Goal: Task Accomplishment & Management: Use online tool/utility

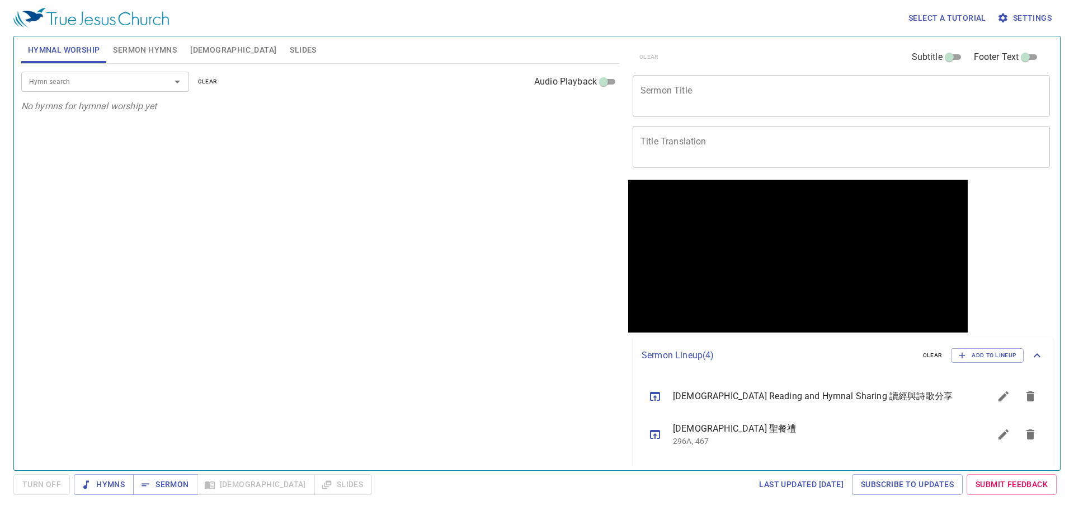
click at [134, 87] on input "Hymn search" at bounding box center [89, 81] width 128 height 13
click at [119, 81] on input "Hymn search" at bounding box center [89, 81] width 128 height 13
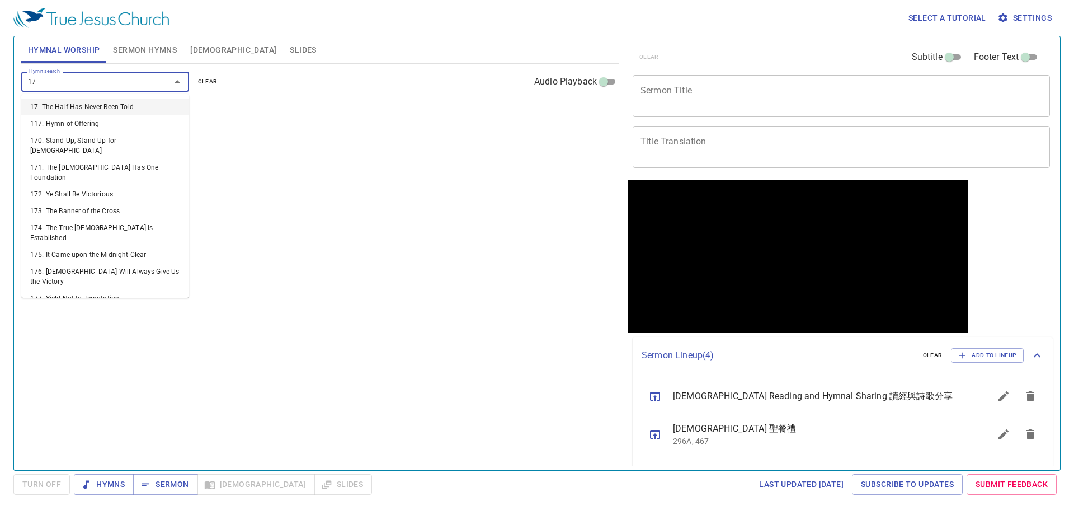
type input "171"
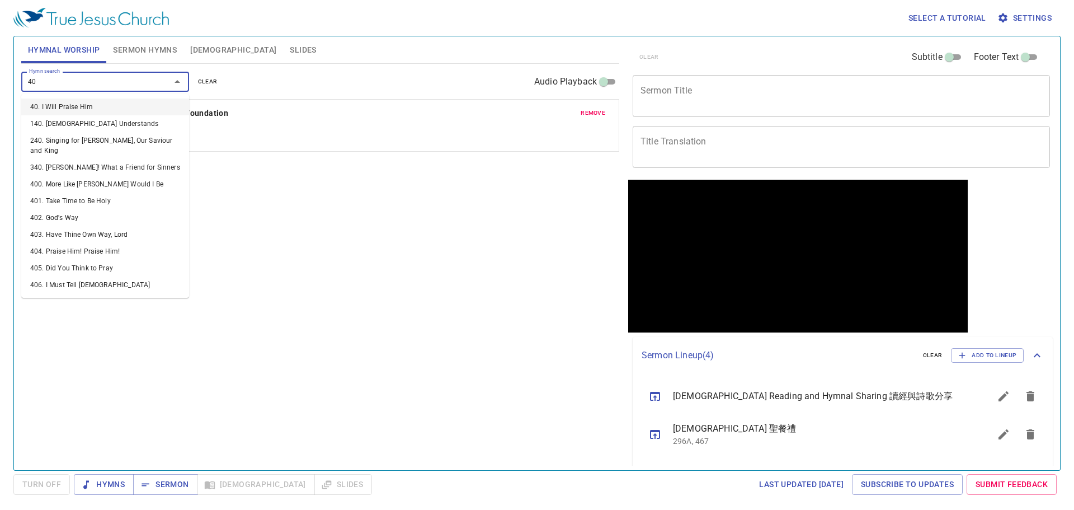
type input "400"
type input "401"
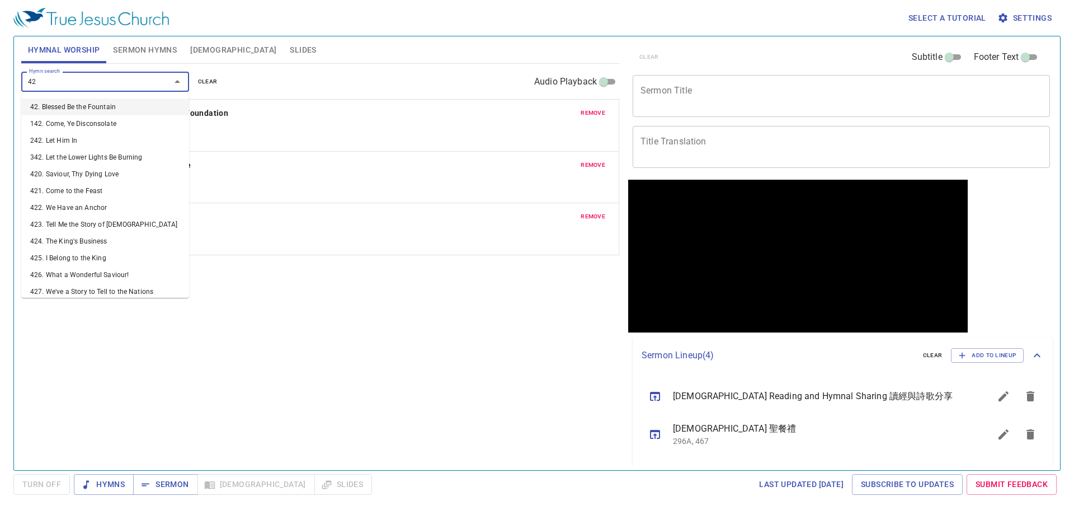
type input "429"
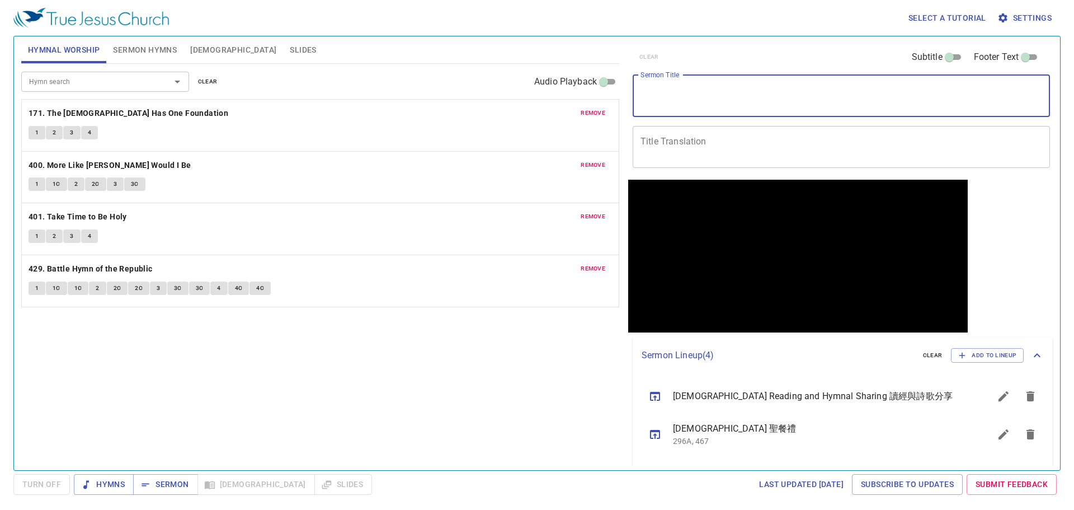
click at [694, 95] on textarea "Sermon Title" at bounding box center [842, 95] width 402 height 21
paste textarea "For by grace you have beensaved through faith 你們得救是本乎恩，也因著信"
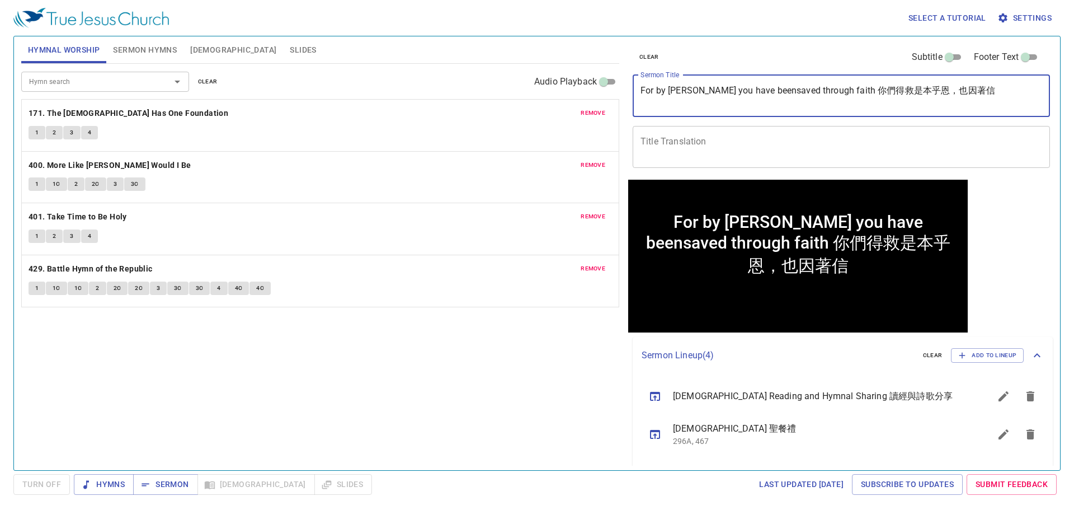
click at [834, 88] on textarea "For by grace you have beensaved through faith 你們得救是本乎恩，也因著信" at bounding box center [842, 95] width 402 height 21
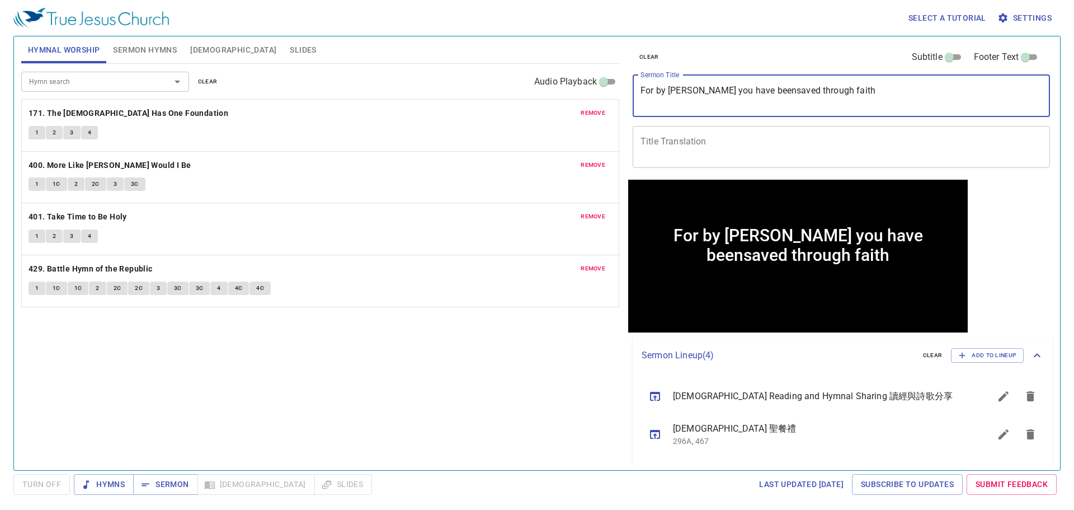
type textarea "For by grace you have beensaved through faith"
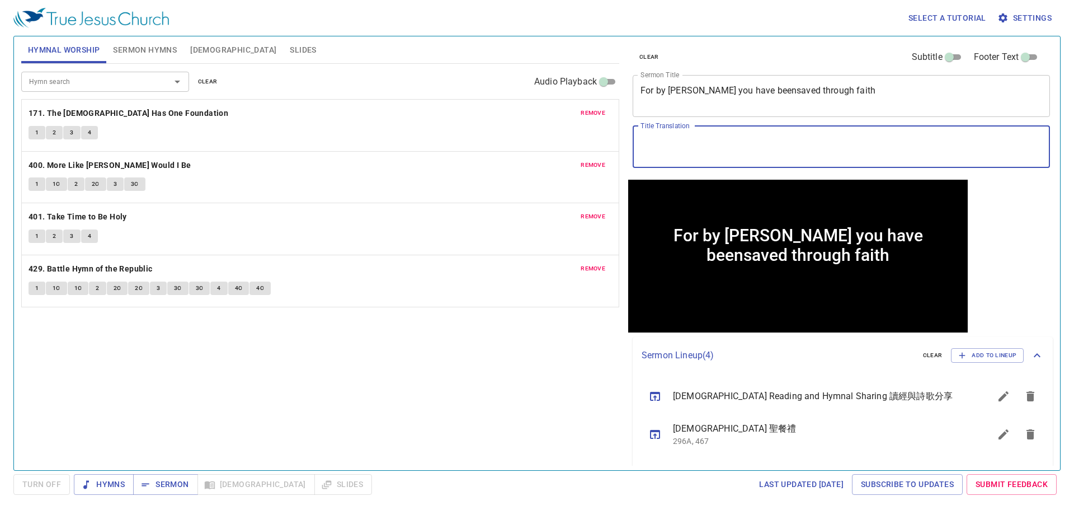
paste textarea "你們得救是本乎恩，也因著信"
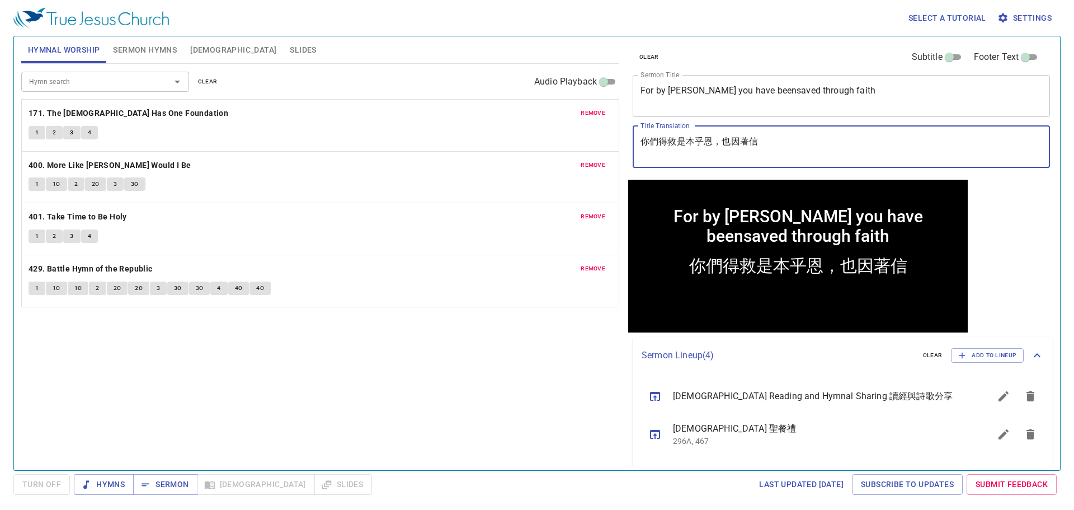
type textarea "你們得救是本乎恩，也因著信"
click at [753, 90] on textarea "For by grace you have beensaved through faith" at bounding box center [842, 95] width 402 height 21
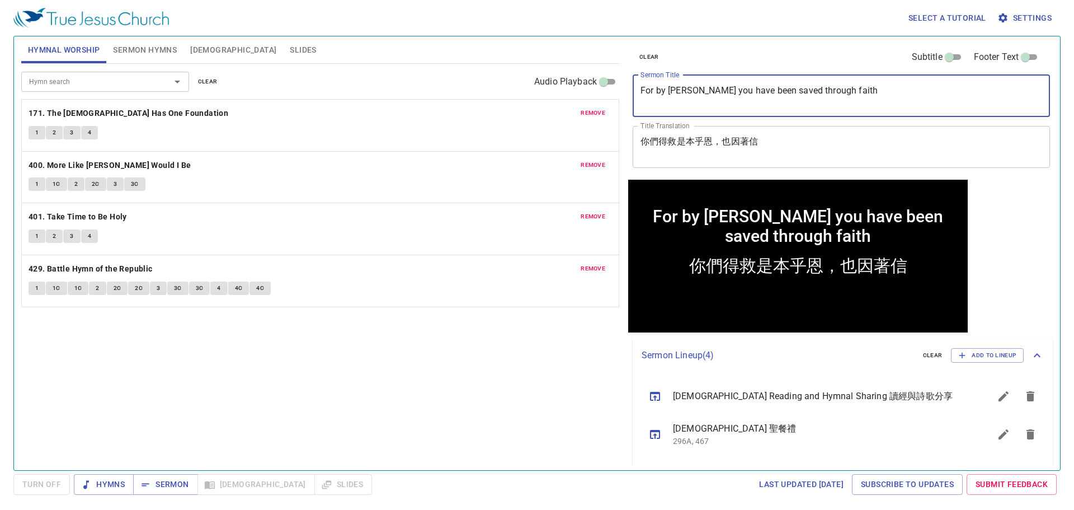
type textarea "For by [PERSON_NAME] you have been saved through faith"
drag, startPoint x: 148, startPoint y: 45, endPoint x: 147, endPoint y: 66, distance: 21.3
click at [147, 45] on span "Sermon Hymns" at bounding box center [145, 50] width 64 height 14
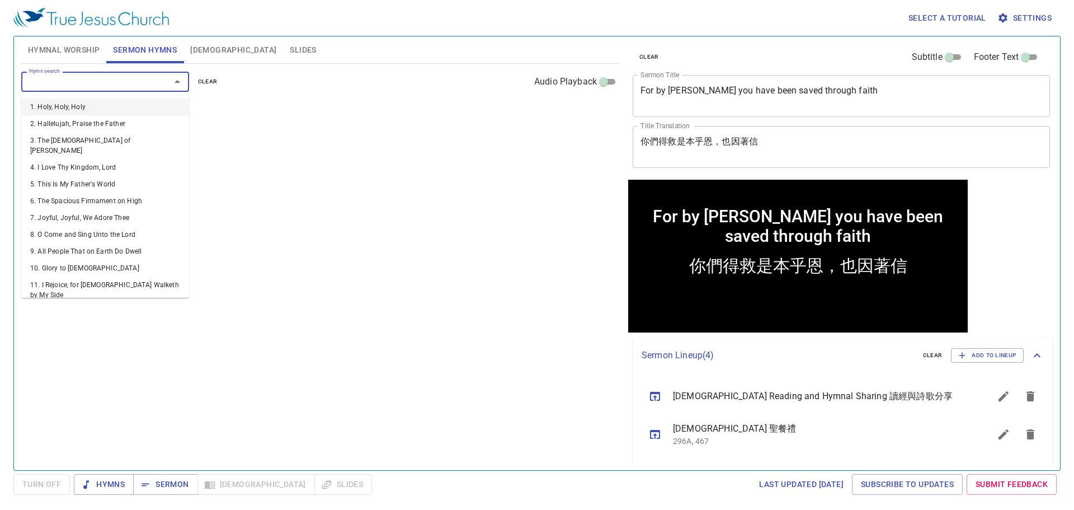
click at [143, 79] on input "Hymn search" at bounding box center [89, 81] width 128 height 13
type input "510"
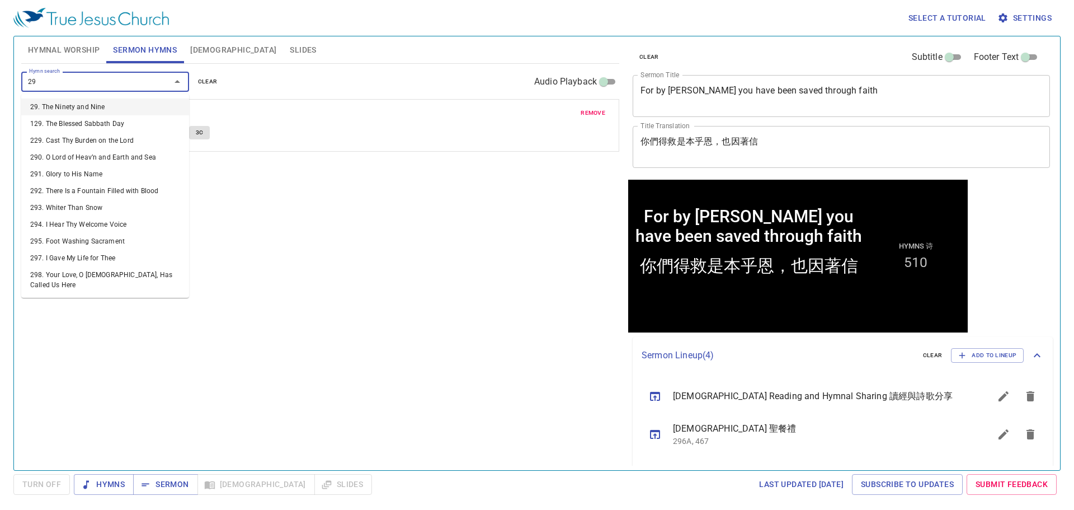
type input "293"
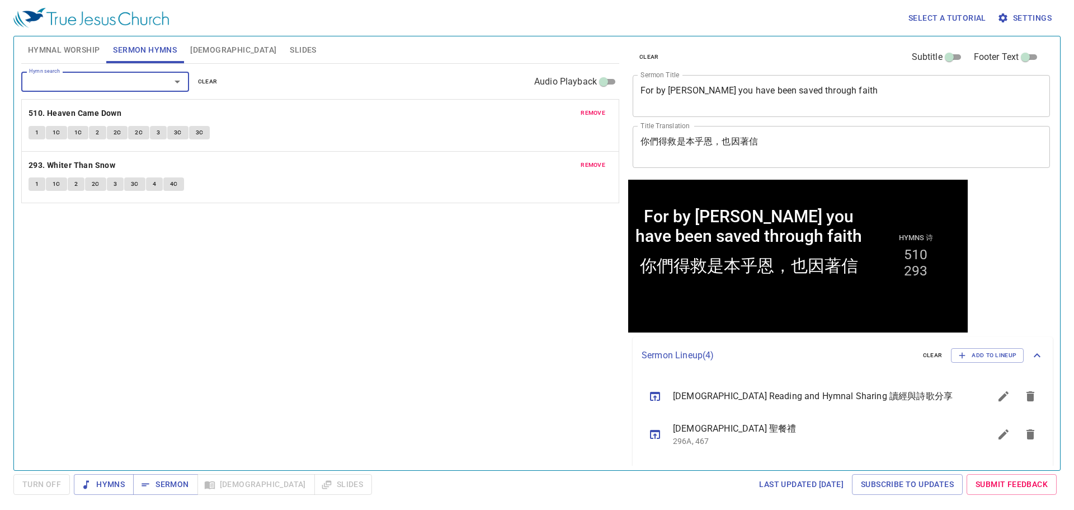
click at [247, 252] on div "Hymn search Hymn search clear Audio Playback remove 510. Heaven Came Down 1 1C …" at bounding box center [320, 262] width 598 height 397
drag, startPoint x: 167, startPoint y: 483, endPoint x: 179, endPoint y: 478, distance: 12.8
click at [167, 483] on span "Sermon" at bounding box center [165, 484] width 46 height 14
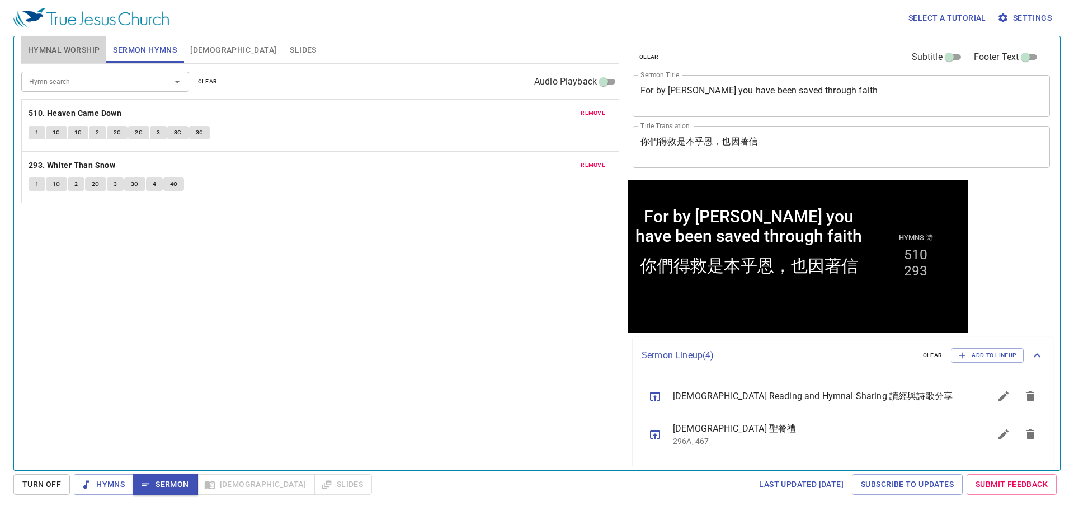
click at [64, 51] on span "Hymnal Worship" at bounding box center [64, 50] width 72 height 14
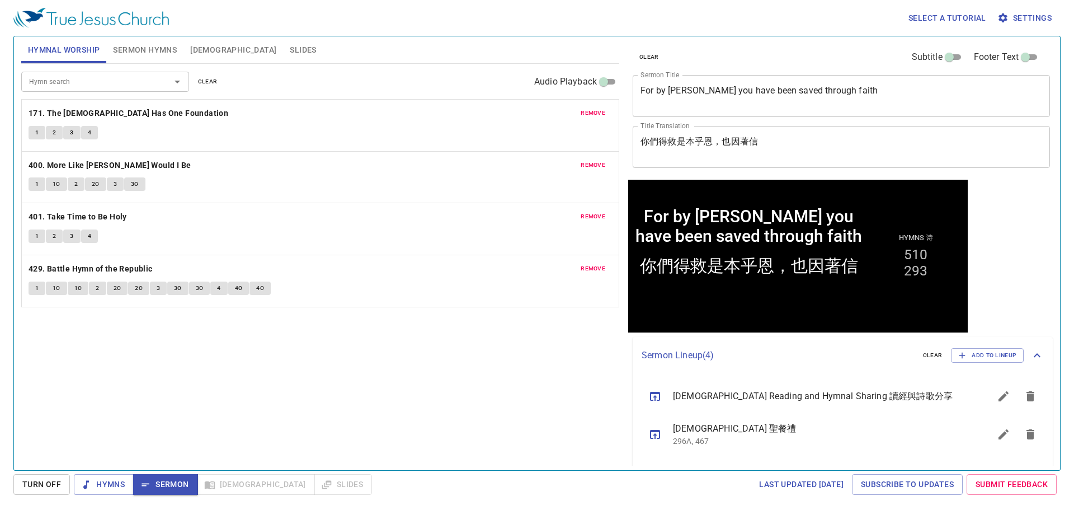
click at [355, 401] on div "Hymn search Hymn search clear Audio Playback remove 171. The Church Has One Fou…" at bounding box center [320, 262] width 598 height 397
drag, startPoint x: 357, startPoint y: 400, endPoint x: 358, endPoint y: 407, distance: 7.3
click at [358, 400] on div "Hymn search Hymn search clear Audio Playback remove 171. The Church Has One Fou…" at bounding box center [320, 262] width 598 height 397
click at [35, 130] on span "1" at bounding box center [36, 133] width 3 height 10
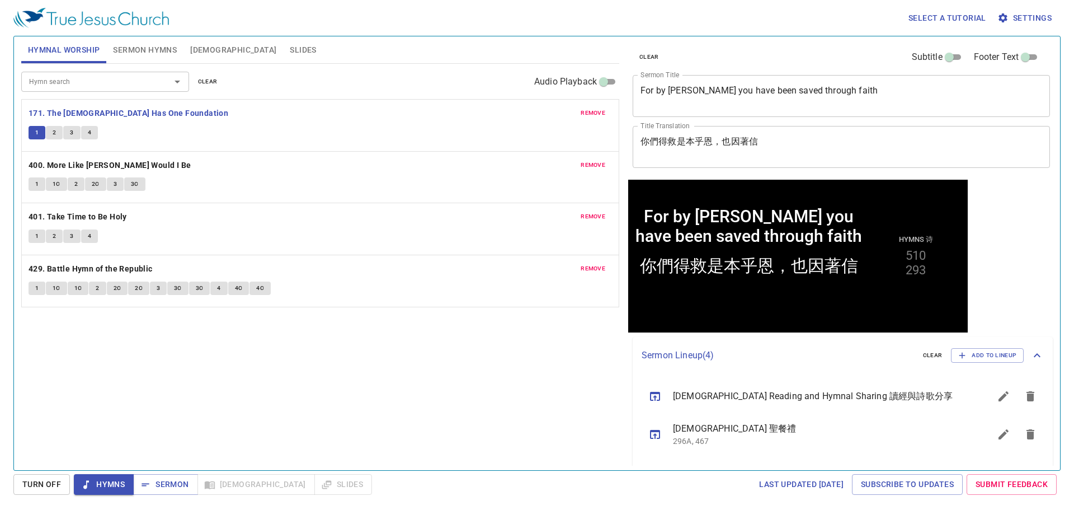
click at [253, 372] on div "Hymn search Hymn search clear Audio Playback remove 171. The Church Has One Fou…" at bounding box center [320, 262] width 598 height 397
click at [32, 184] on button "1" at bounding box center [37, 183] width 17 height 13
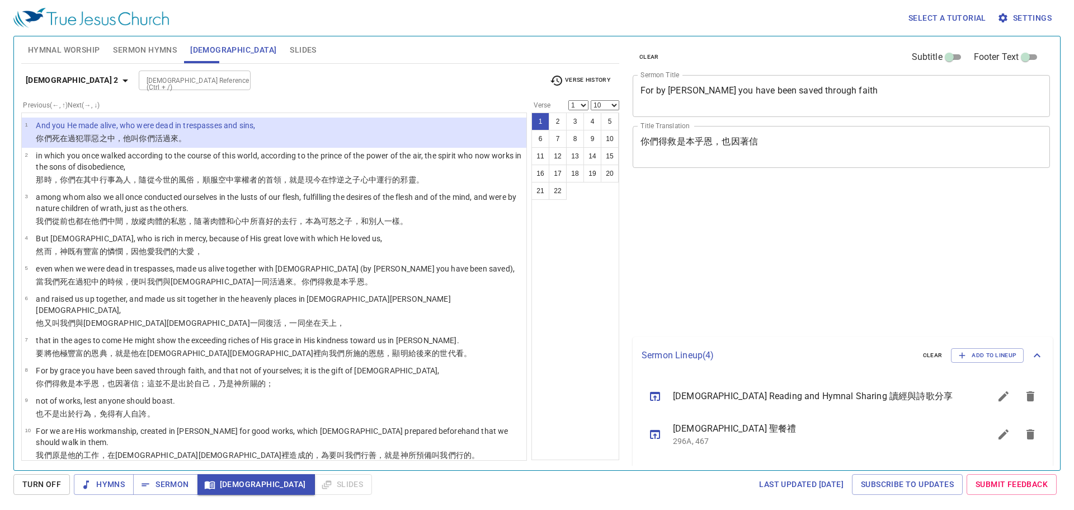
select select "10"
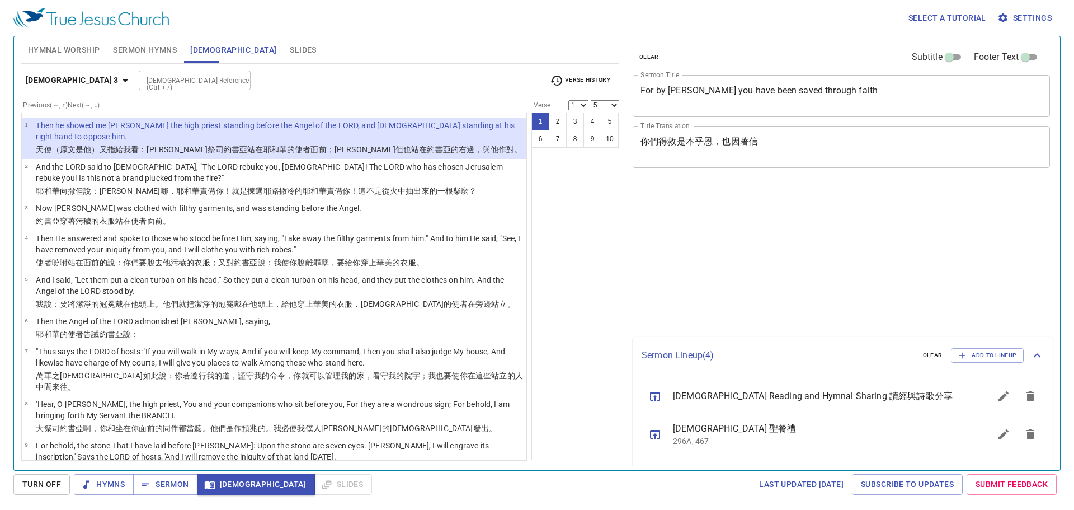
select select "5"
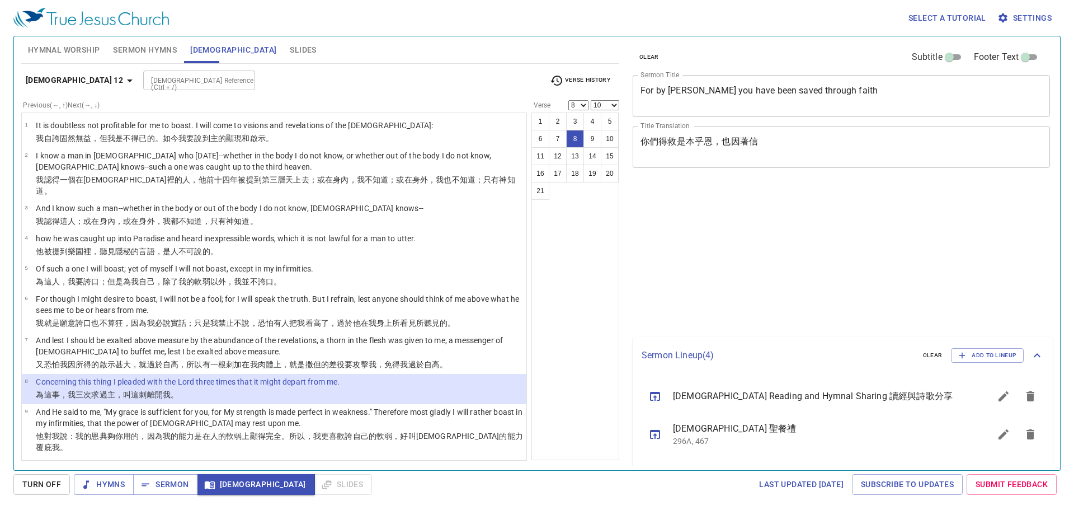
select select "8"
select select "10"
select select "8"
select select "10"
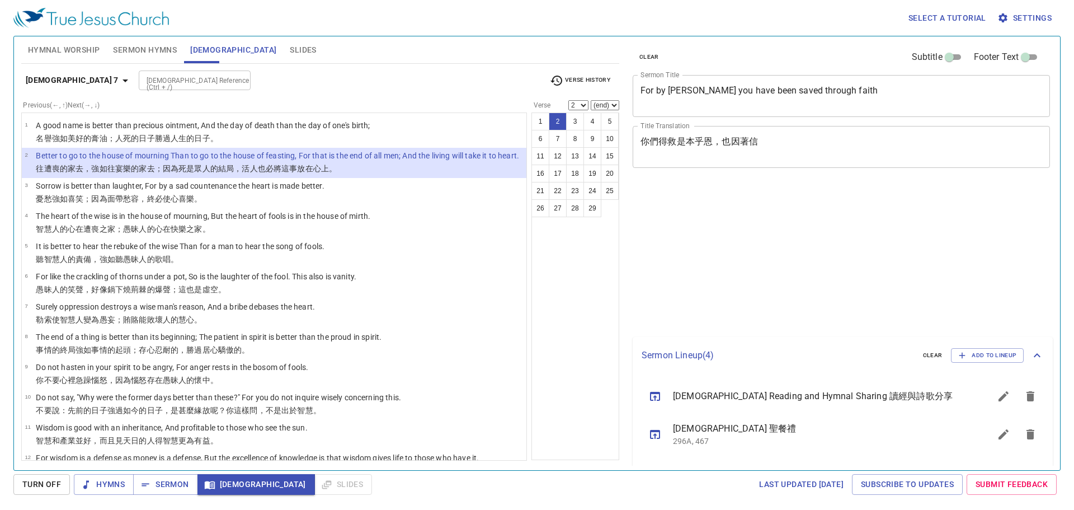
select select "2"
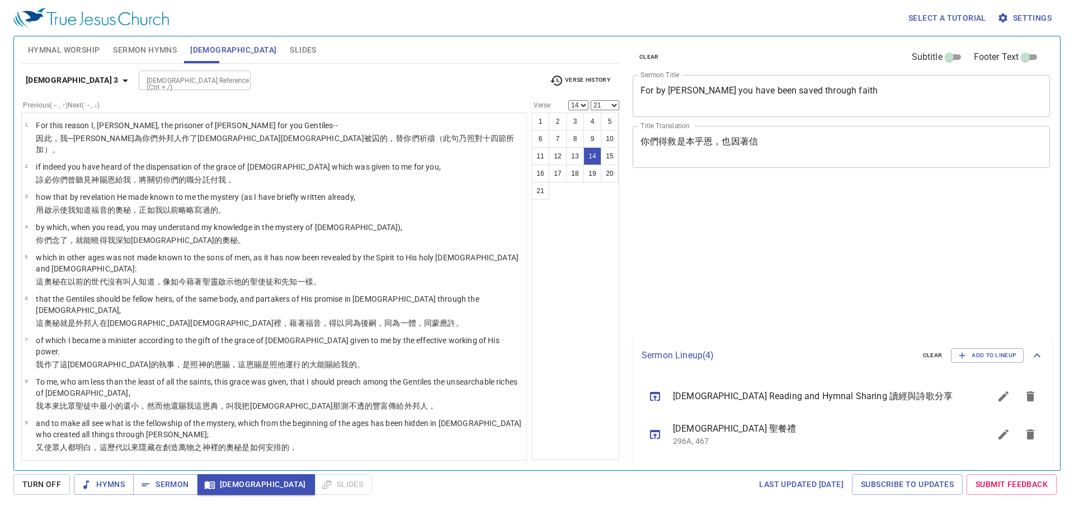
select select "14"
select select "21"
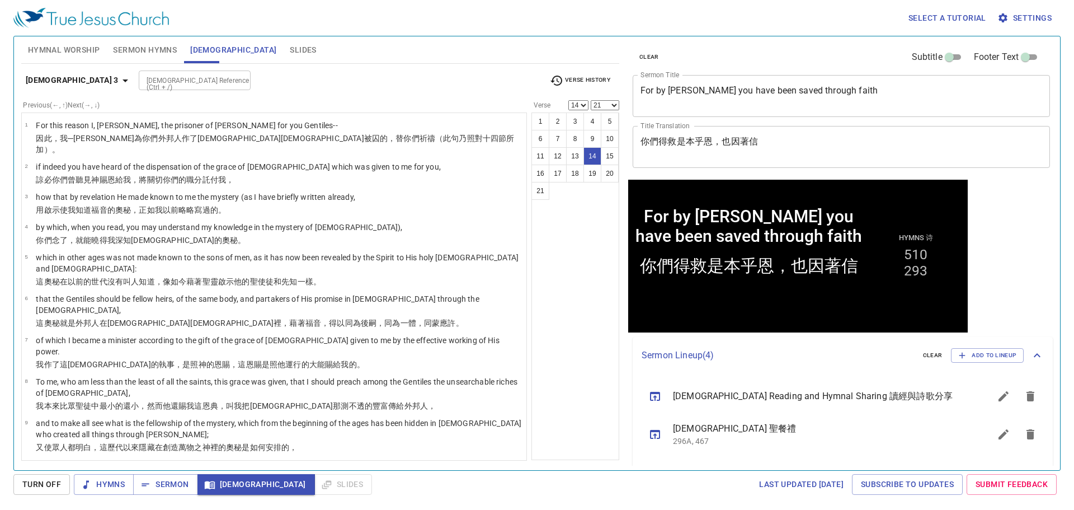
scroll to position [284, 0]
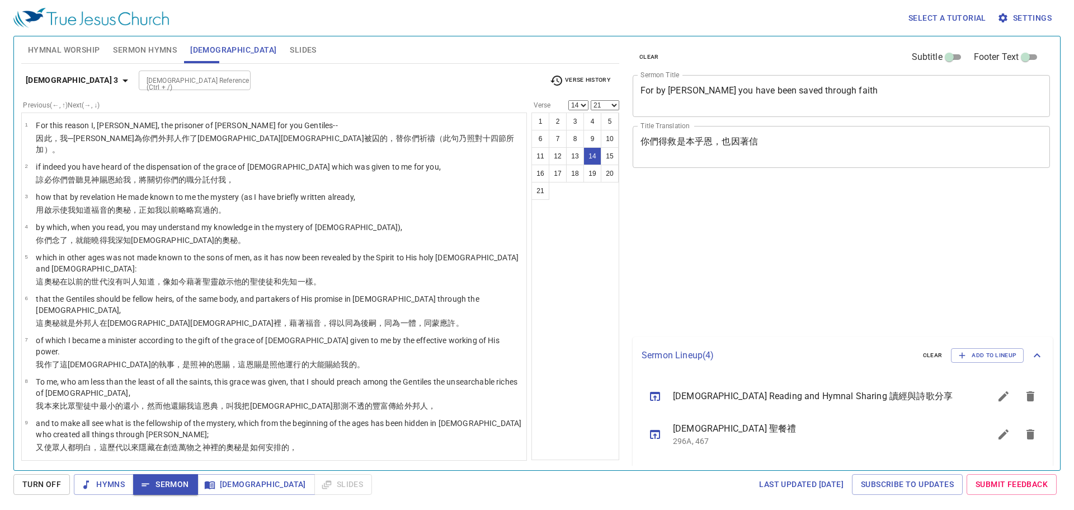
select select "14"
select select "21"
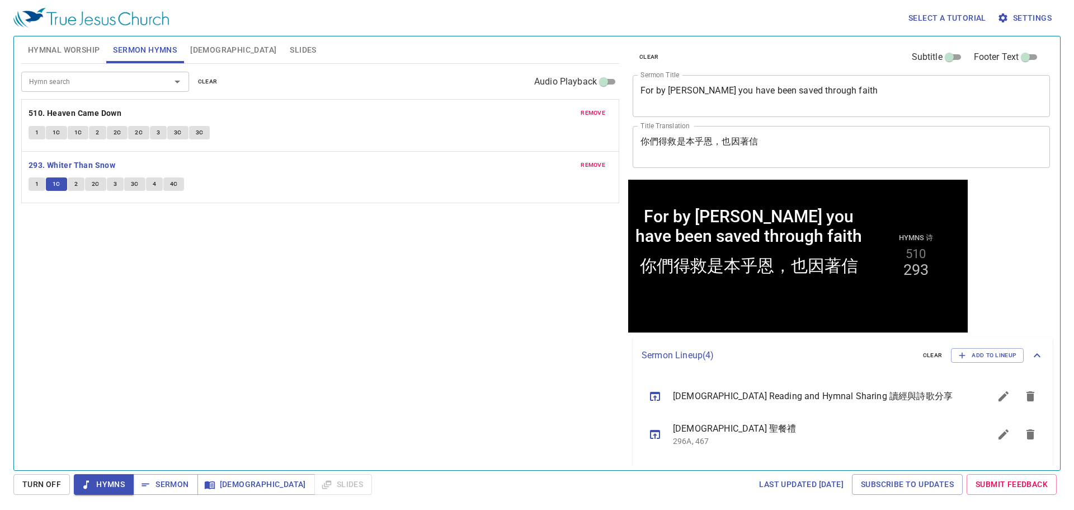
click at [446, 315] on div "Hymn search Hymn search clear Audio Playback remove 510. Heaven Came Down 1 1C …" at bounding box center [320, 262] width 598 height 397
